Goal: Task Accomplishment & Management: Complete application form

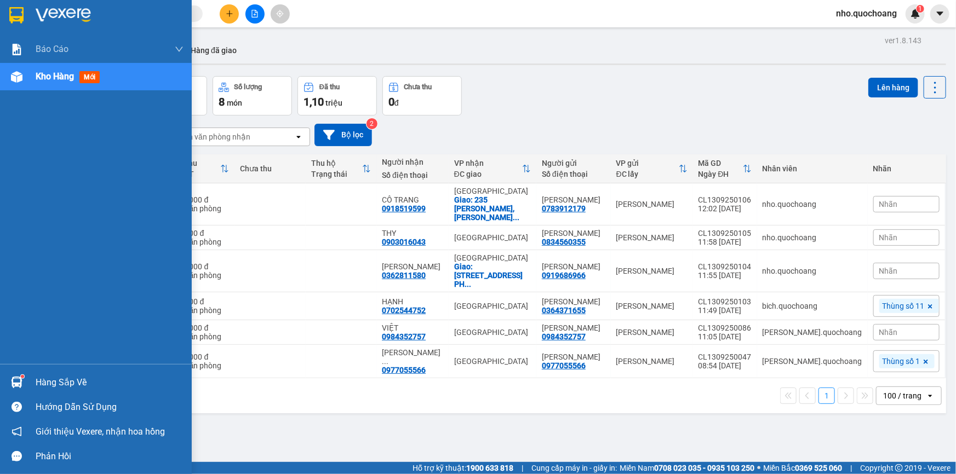
click at [45, 384] on div "Hàng sắp về" at bounding box center [110, 383] width 148 height 16
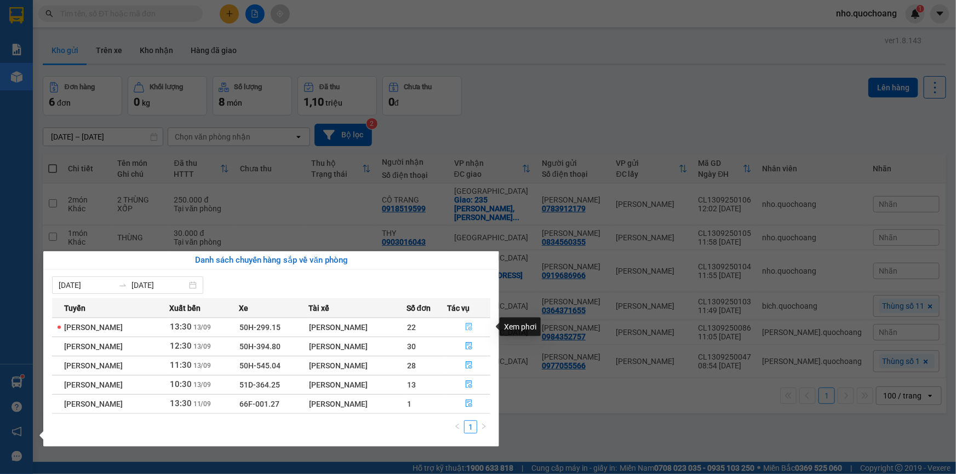
click at [475, 328] on button "button" at bounding box center [468, 328] width 42 height 18
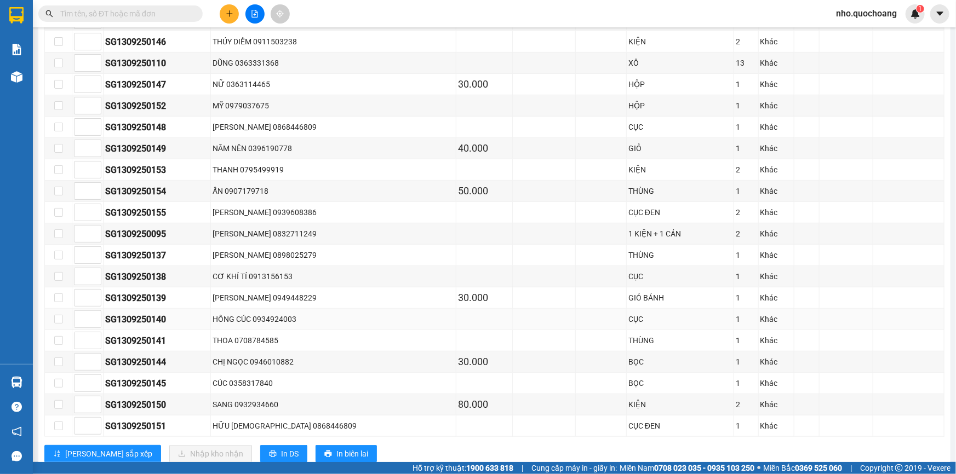
scroll to position [298, 0]
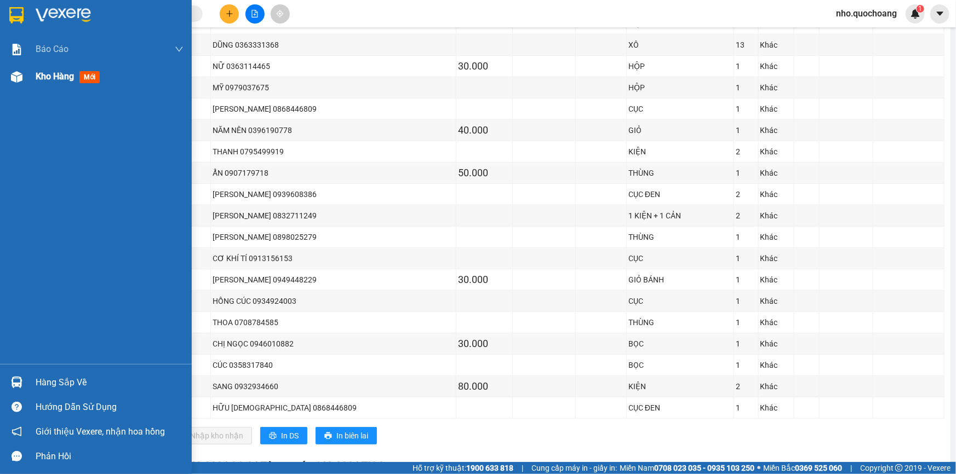
click at [53, 77] on span "Kho hàng" at bounding box center [55, 76] width 38 height 10
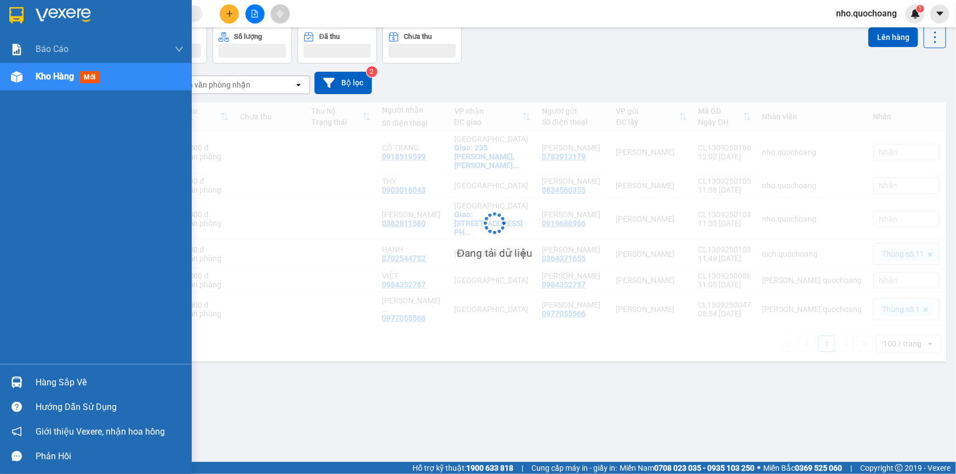
scroll to position [50, 0]
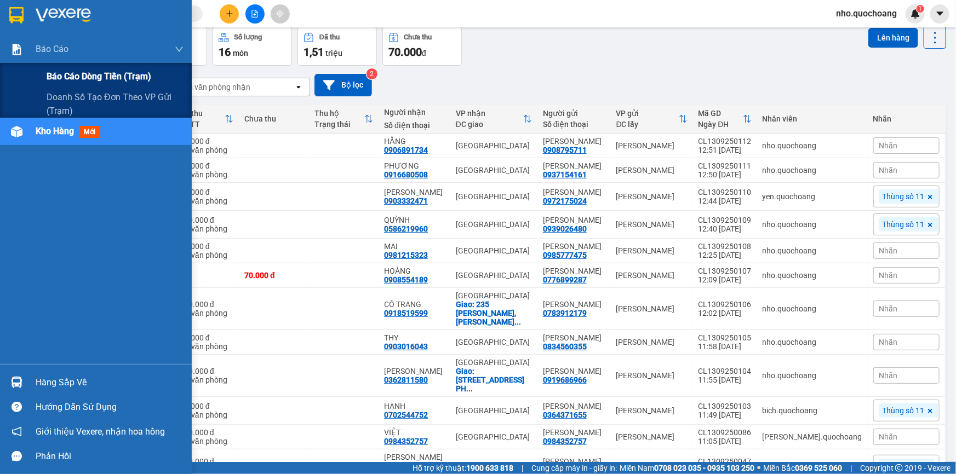
drag, startPoint x: 54, startPoint y: 78, endPoint x: 97, endPoint y: 74, distance: 43.5
click at [54, 78] on span "Báo cáo dòng tiền (trạm)" at bounding box center [99, 77] width 105 height 14
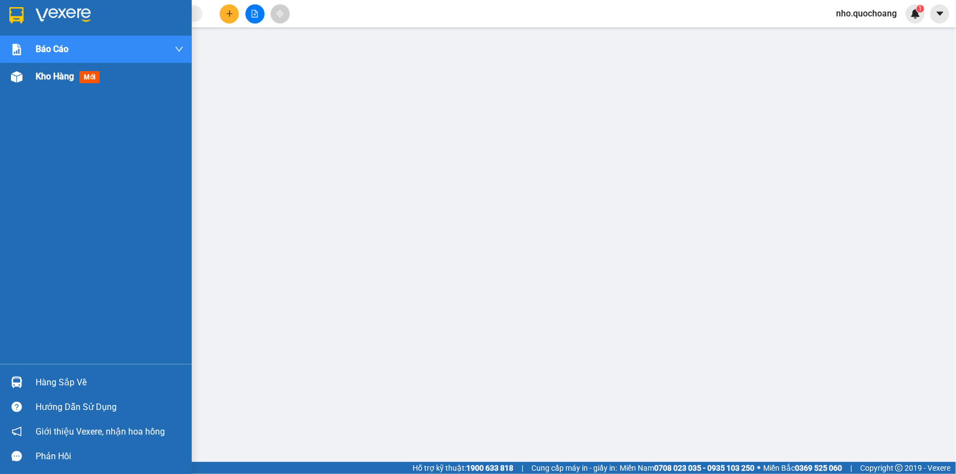
click at [29, 87] on div "Kho hàng mới" at bounding box center [96, 76] width 192 height 27
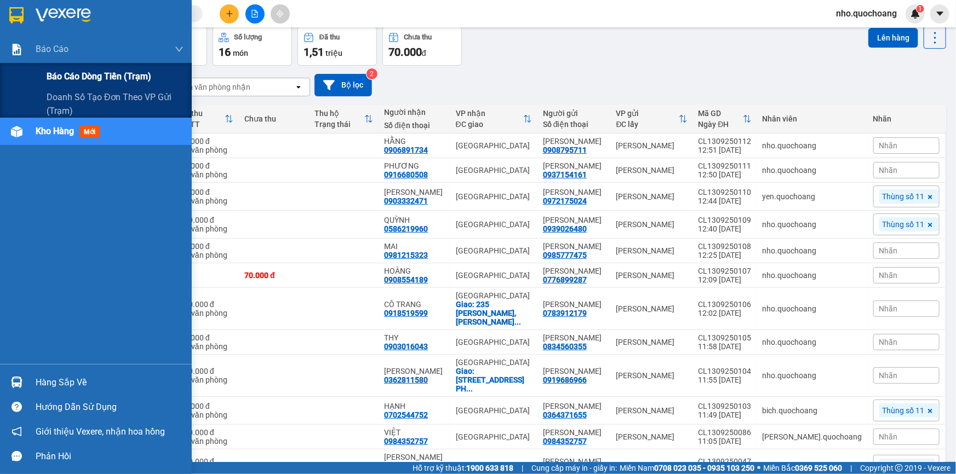
click at [78, 71] on span "Báo cáo dòng tiền (trạm)" at bounding box center [99, 77] width 105 height 14
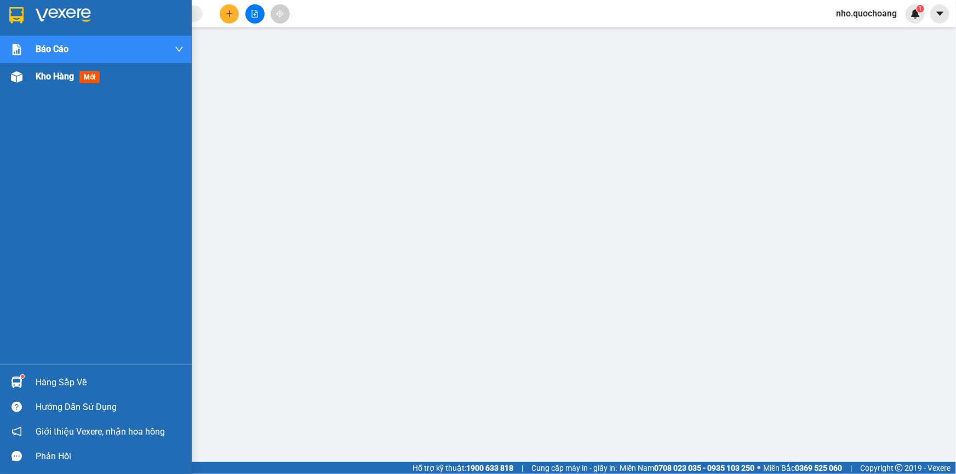
click at [43, 88] on div "Kho hàng mới" at bounding box center [110, 76] width 148 height 27
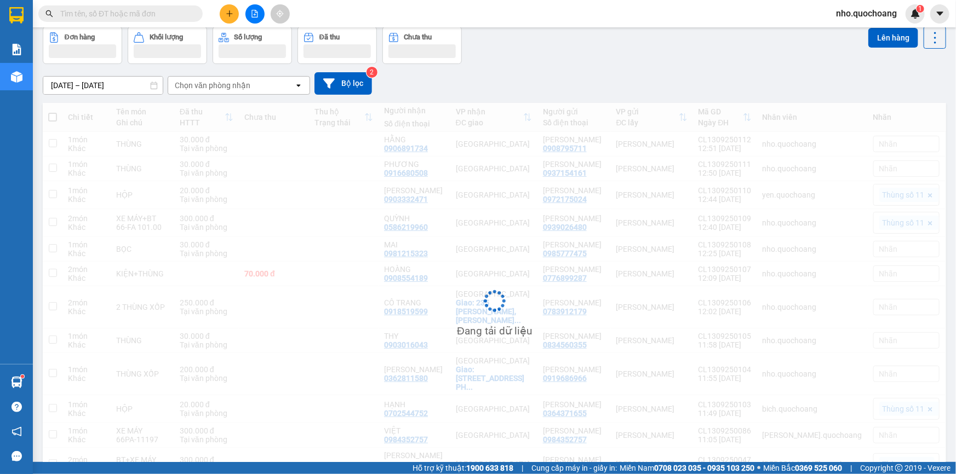
click at [238, 12] on button at bounding box center [229, 13] width 19 height 19
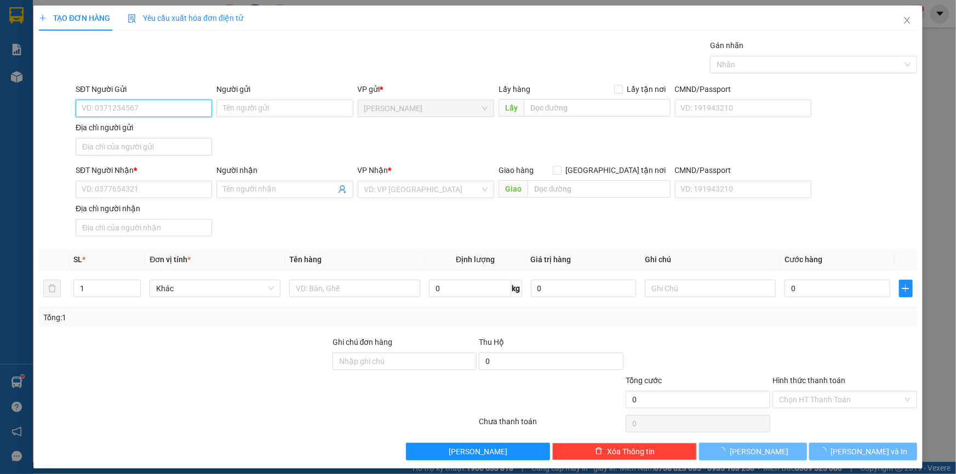
click at [146, 106] on input "SĐT Người Gửi" at bounding box center [144, 109] width 136 height 18
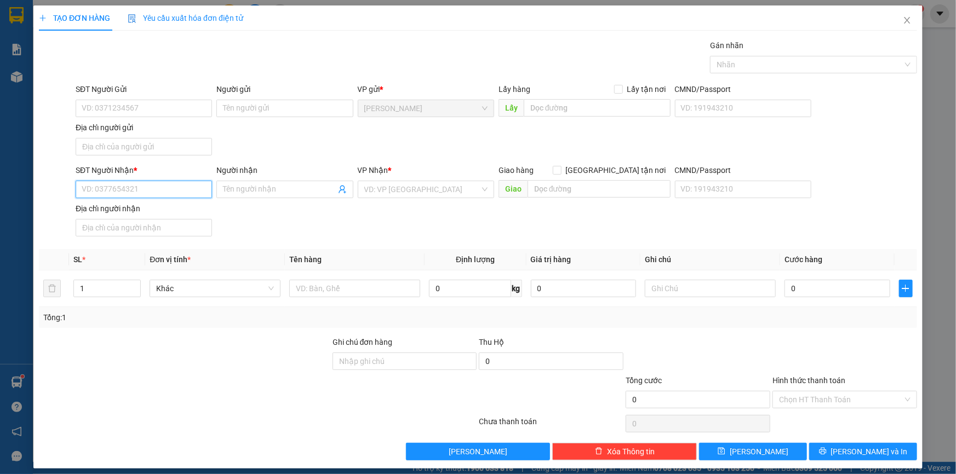
click at [112, 188] on input "SĐT Người Nhận *" at bounding box center [144, 190] width 136 height 18
type input "0903666444"
click at [136, 211] on div "0903666444 - [GEOGRAPHIC_DATA]" at bounding box center [143, 211] width 123 height 12
type input "[PERSON_NAME]"
type input "0903666444"
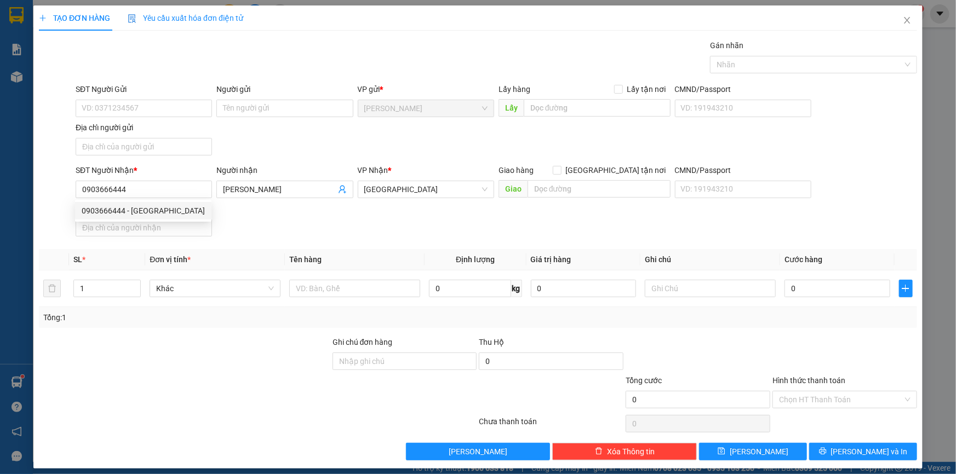
click at [159, 120] on div "SĐT Người Gửi VD: 0371234567" at bounding box center [144, 102] width 136 height 38
click at [160, 104] on input "SĐT Người Gửi" at bounding box center [144, 109] width 136 height 18
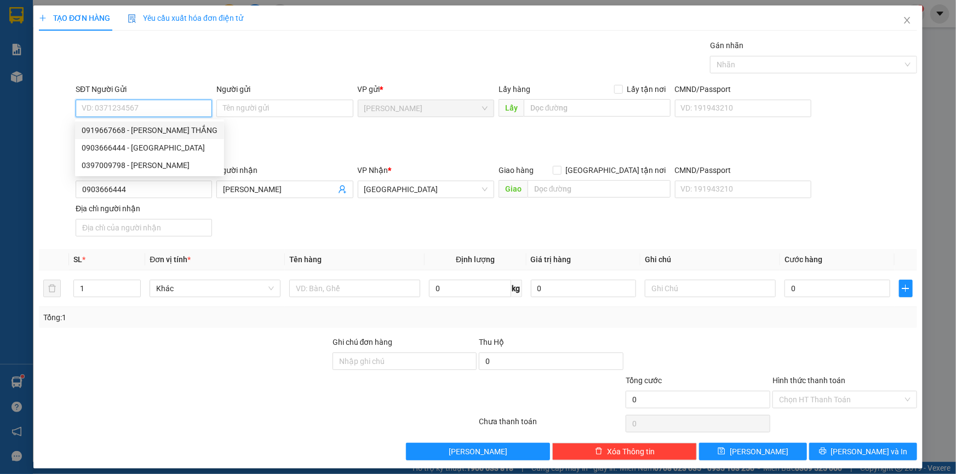
drag, startPoint x: 146, startPoint y: 129, endPoint x: 164, endPoint y: 148, distance: 26.7
click at [148, 131] on div "0919667668 - [PERSON_NAME] THẮNG" at bounding box center [150, 130] width 136 height 12
type input "0919667668"
type input "[PERSON_NAME] THẮNG"
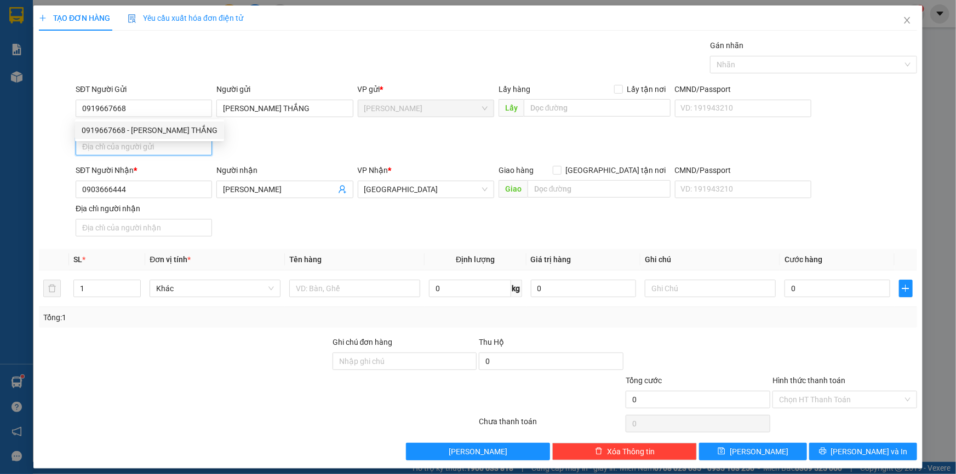
click at [136, 151] on input "Địa chỉ người gửi" at bounding box center [144, 147] width 136 height 18
type input "[PERSON_NAME],[PERSON_NAME] LÃNH,[GEOGRAPHIC_DATA]"
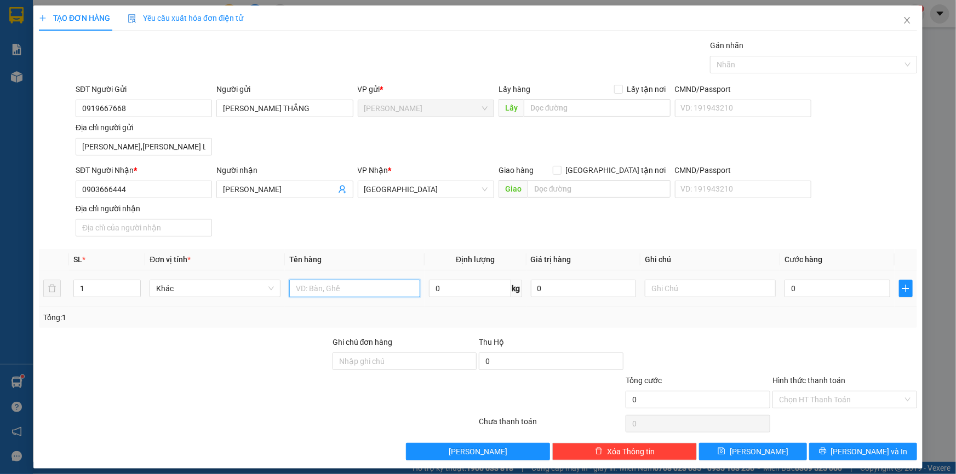
click at [308, 292] on input "text" at bounding box center [354, 289] width 131 height 18
type input "BAO"
click at [795, 296] on input "0" at bounding box center [837, 289] width 106 height 18
type input "6"
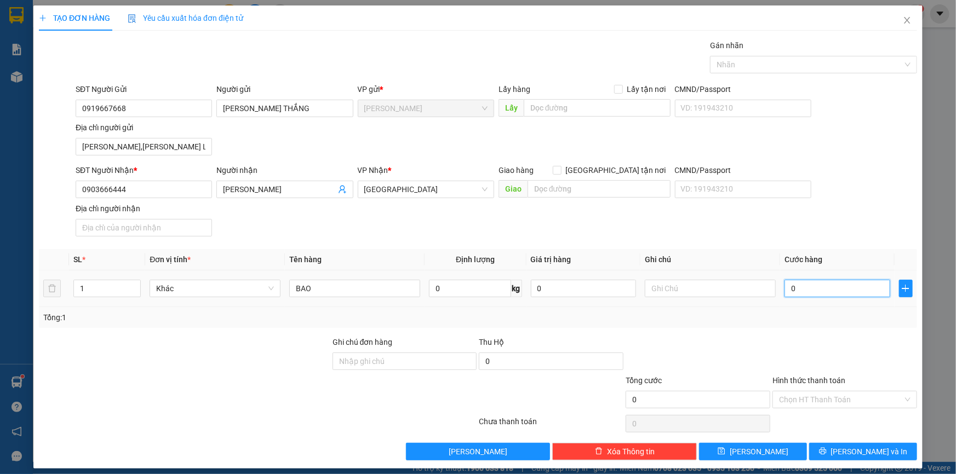
type input "6"
type input "60"
type input "60.000"
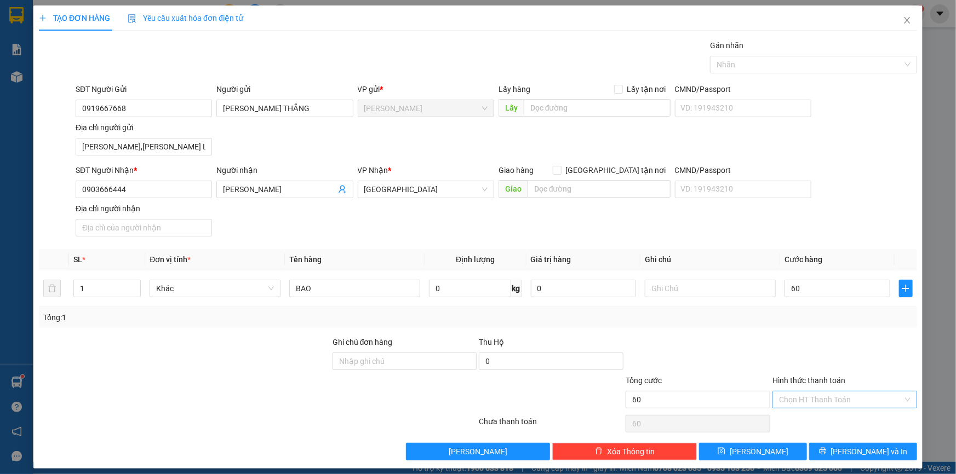
type input "60.000"
drag, startPoint x: 823, startPoint y: 395, endPoint x: 823, endPoint y: 405, distance: 9.3
click at [823, 397] on input "Hình thức thanh toán" at bounding box center [841, 400] width 124 height 16
drag, startPoint x: 821, startPoint y: 420, endPoint x: 840, endPoint y: 446, distance: 31.8
click at [822, 421] on div "Tại văn phòng" at bounding box center [838, 421] width 130 height 12
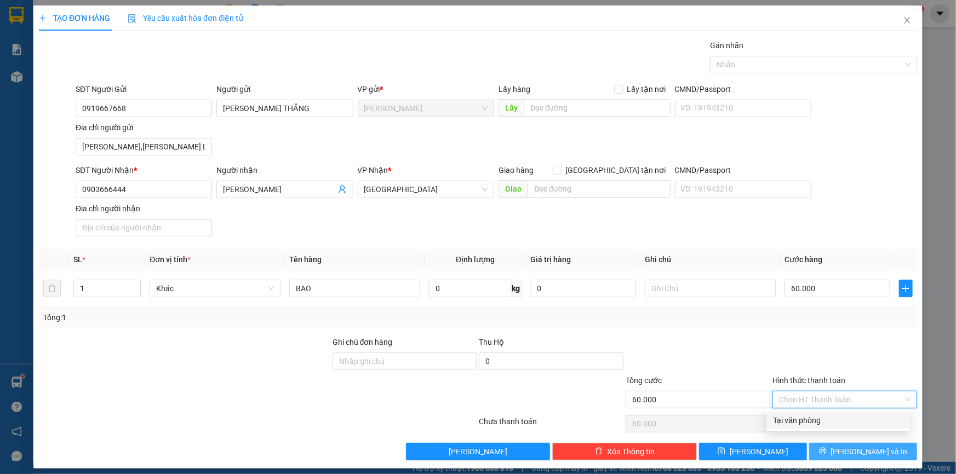
type input "0"
click at [826, 449] on icon "printer" at bounding box center [823, 451] width 8 height 8
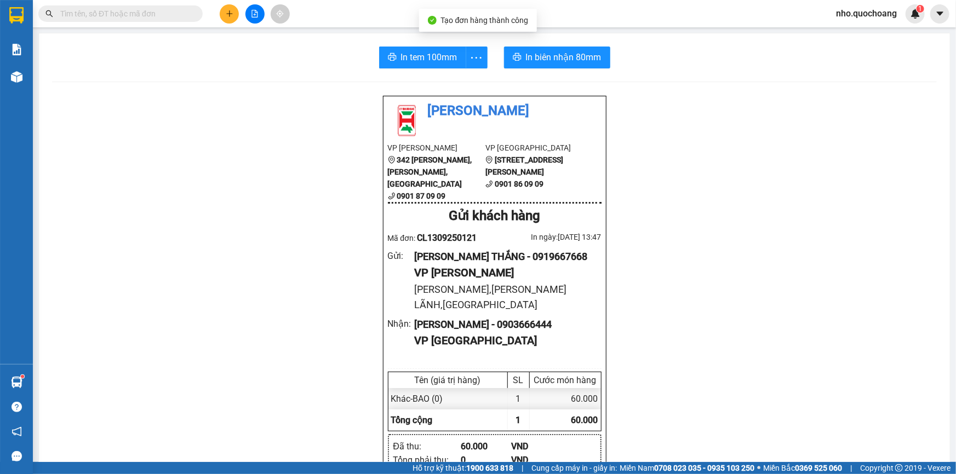
click at [402, 48] on button "In tem 100mm" at bounding box center [422, 58] width 87 height 22
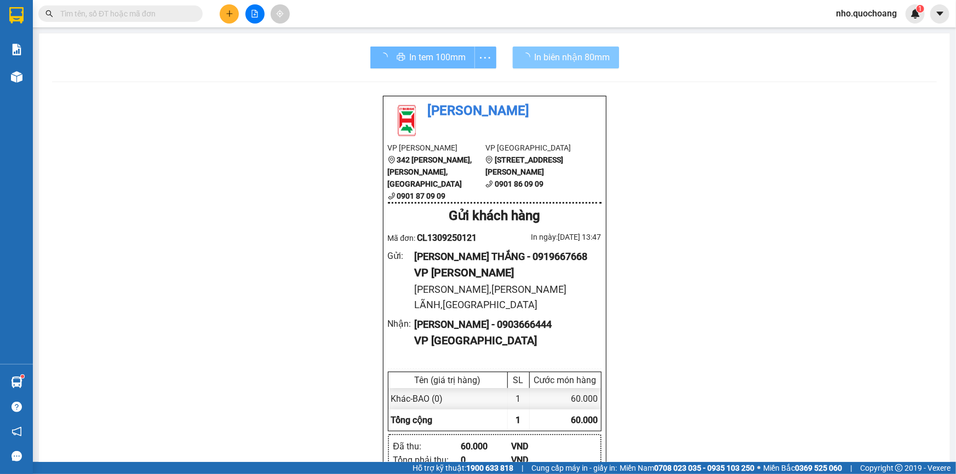
click at [575, 60] on span "In biên nhận 80mm" at bounding box center [573, 57] width 76 height 14
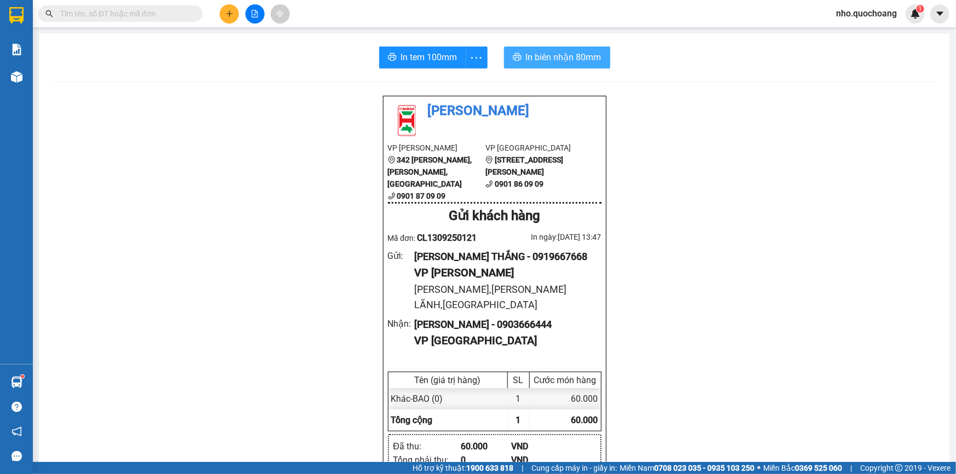
click at [554, 66] on button "In biên nhận 80mm" at bounding box center [557, 58] width 106 height 22
